Goal: Check status

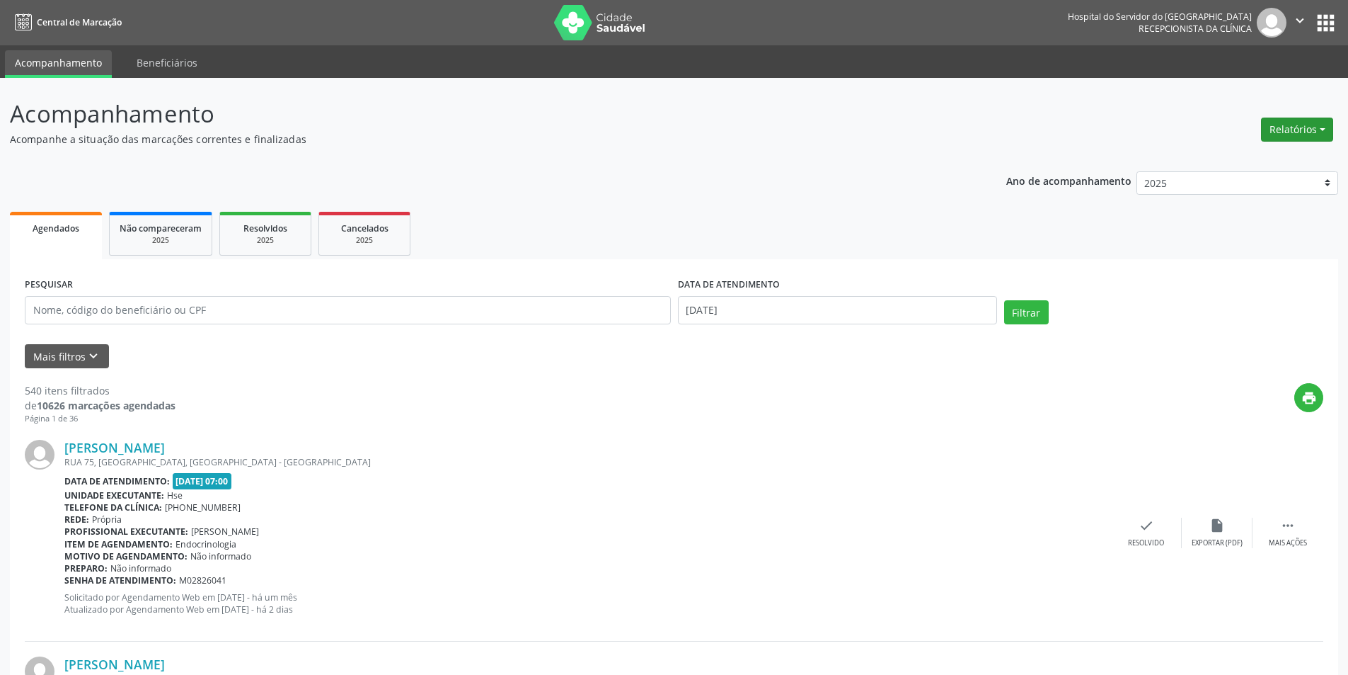
click at [1300, 131] on button "Relatórios" at bounding box center [1297, 130] width 72 height 24
click at [1259, 166] on link "Agendamentos" at bounding box center [1258, 160] width 152 height 20
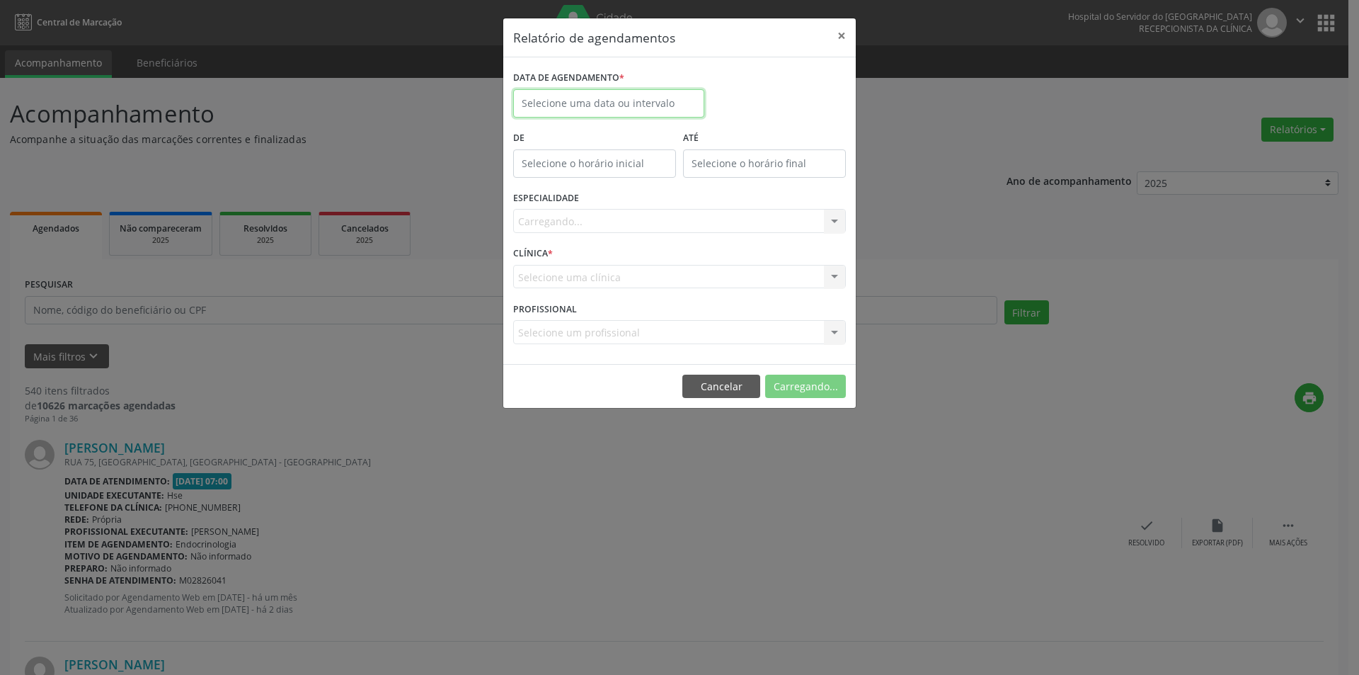
click at [629, 110] on input "text" at bounding box center [608, 103] width 191 height 28
click at [627, 176] on span "3" at bounding box center [622, 178] width 28 height 28
type input "[DATE]"
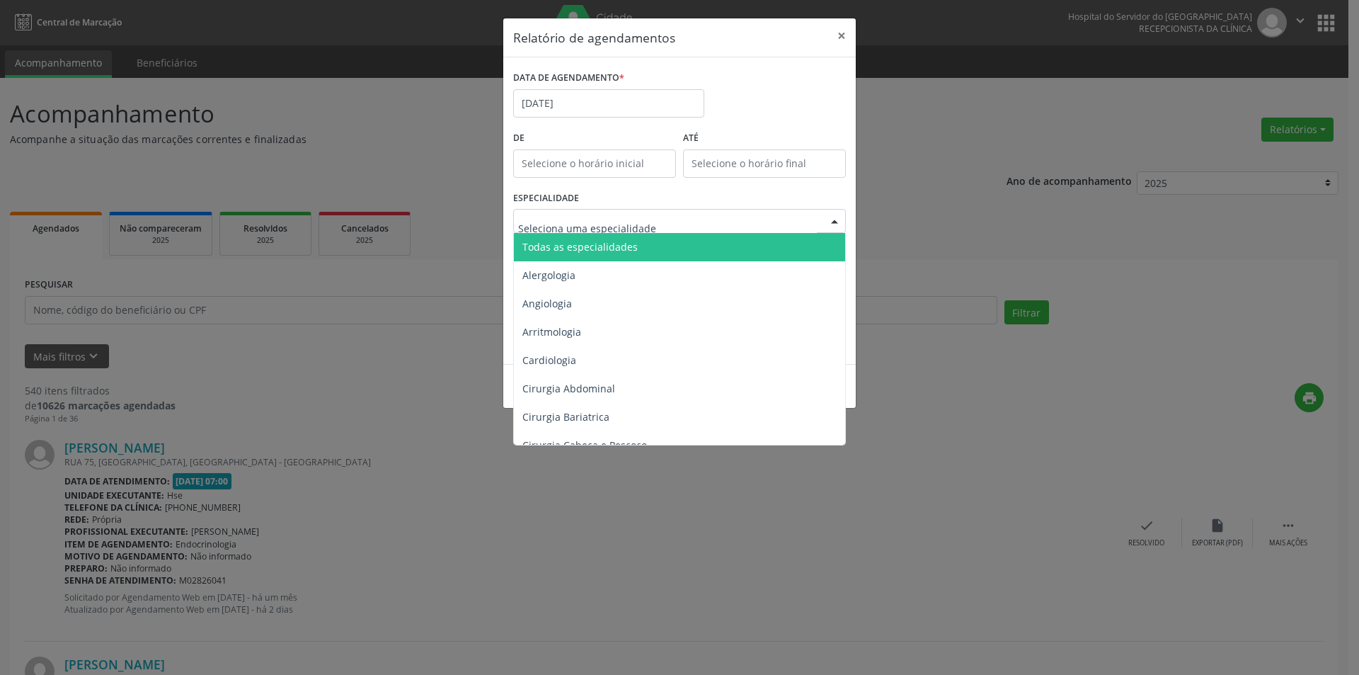
click at [608, 248] on span "Todas as especialidades" at bounding box center [579, 246] width 115 height 13
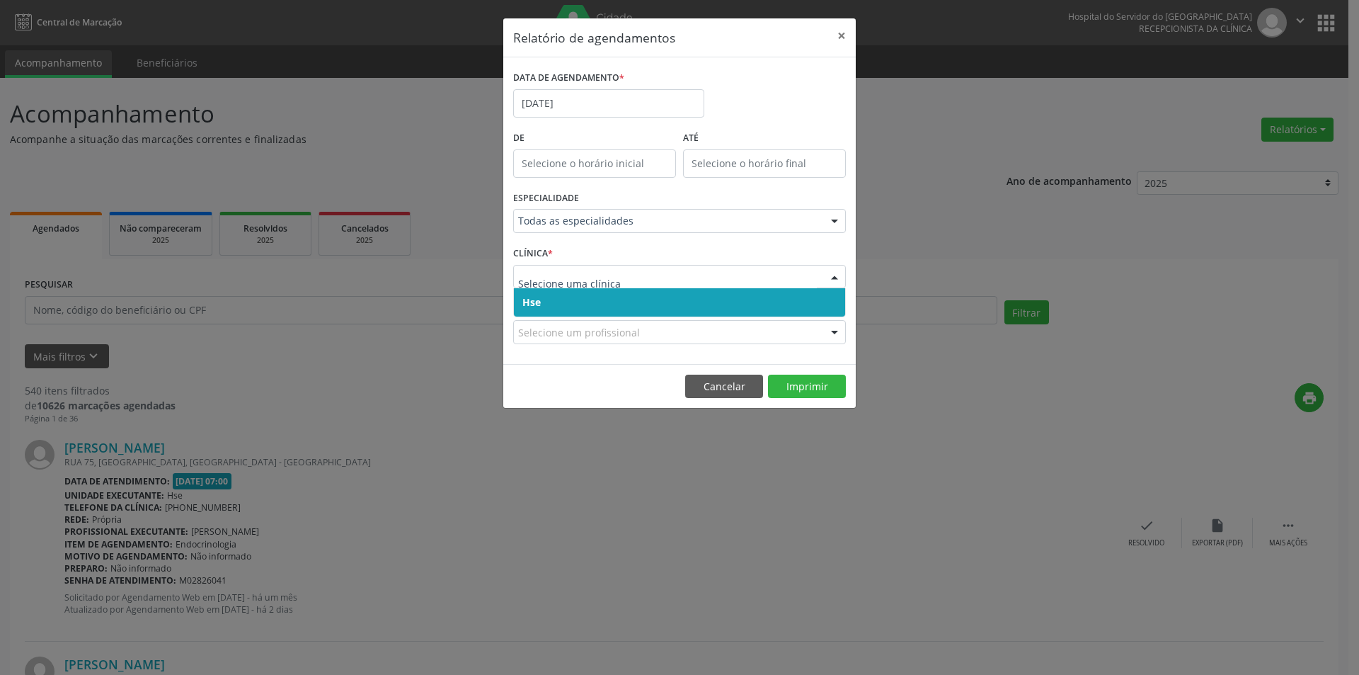
click at [610, 295] on span "Hse" at bounding box center [679, 302] width 331 height 28
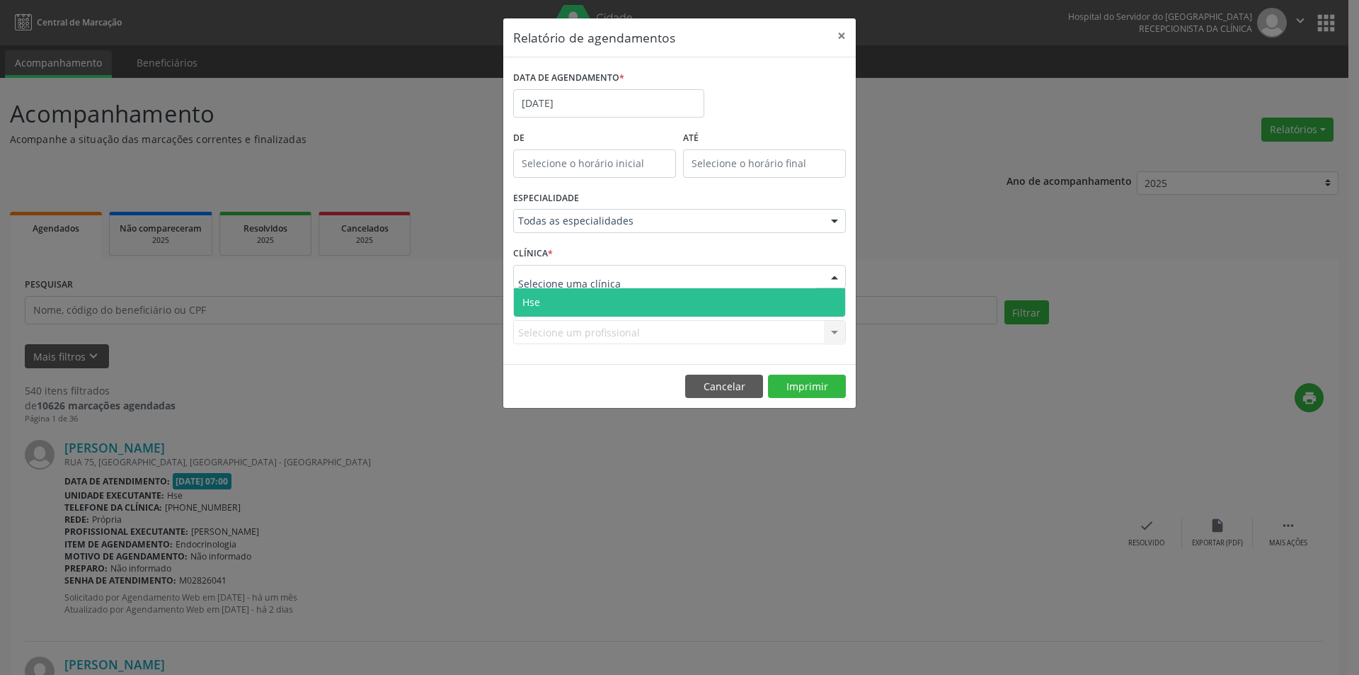
click at [613, 297] on span "Hse" at bounding box center [679, 302] width 331 height 28
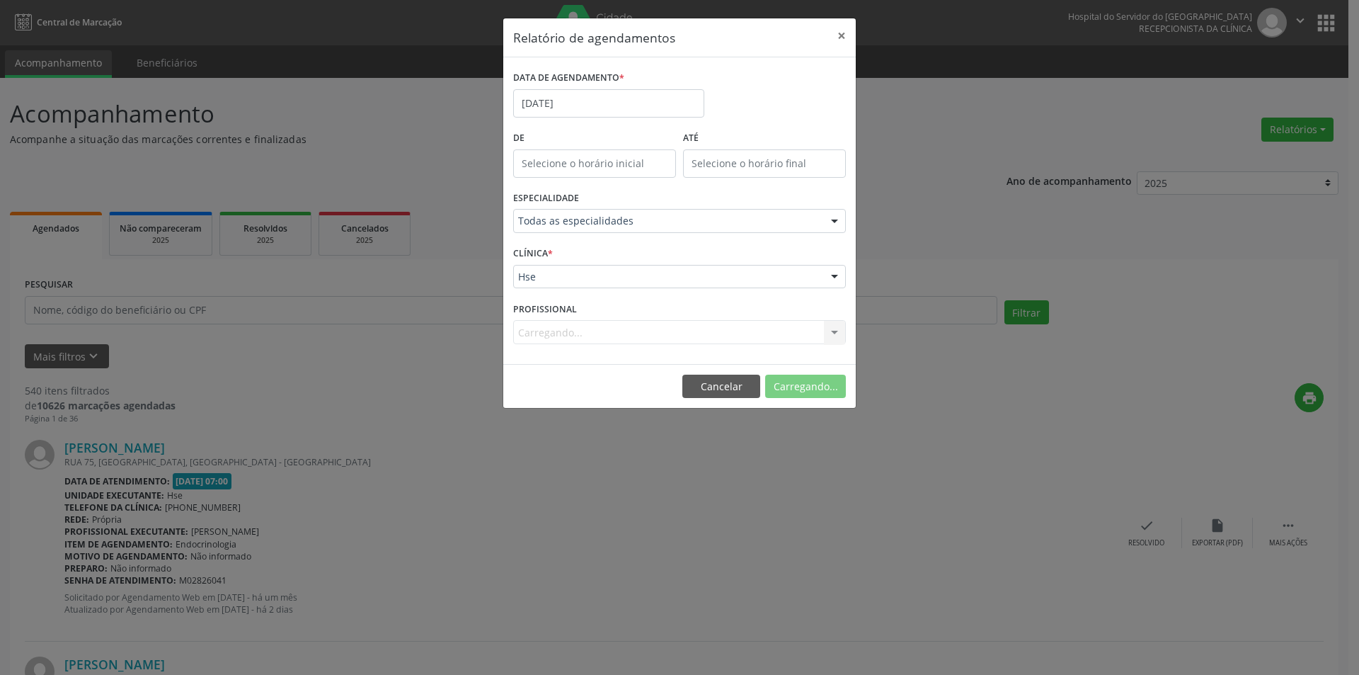
click at [617, 329] on div "Carregando... Nenhum resultado encontrado para: " " Não há nenhuma opção para s…" at bounding box center [679, 332] width 333 height 24
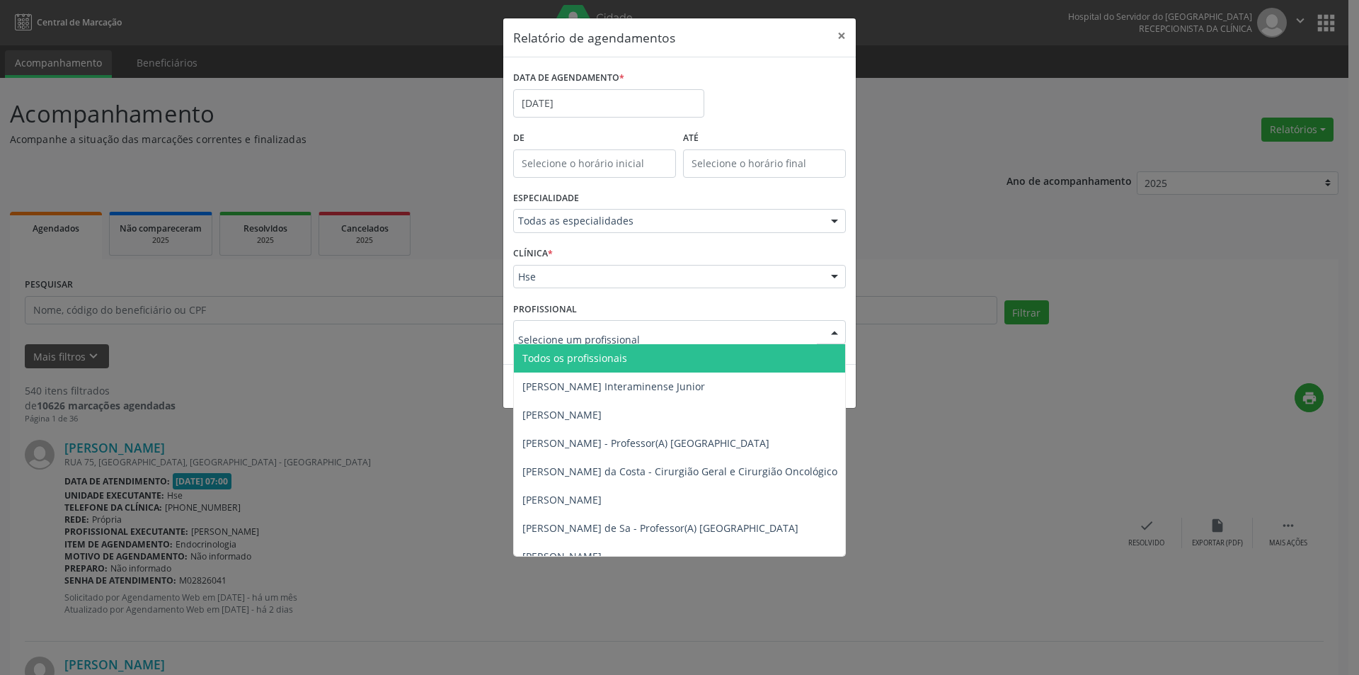
click at [601, 350] on span "Todos os profissionais" at bounding box center [752, 358] width 476 height 28
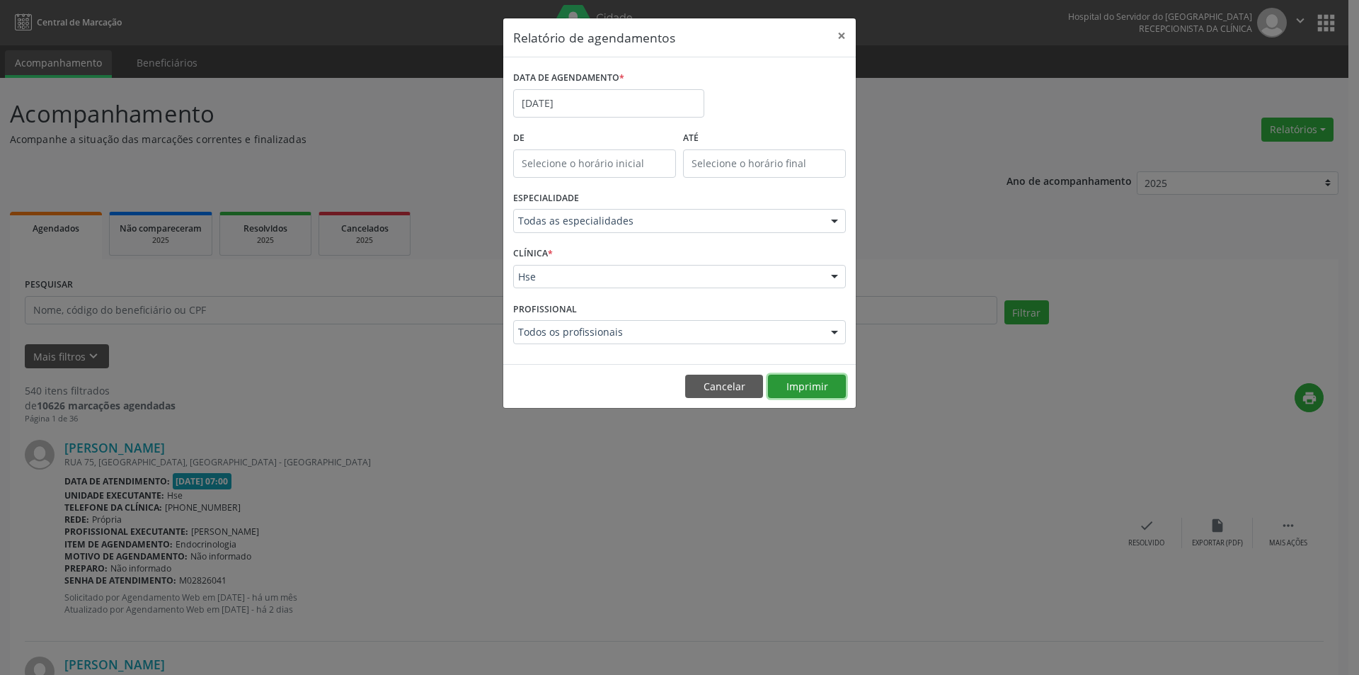
click at [791, 393] on button "Imprimir" at bounding box center [807, 386] width 78 height 24
